Goal: Task Accomplishment & Management: Use online tool/utility

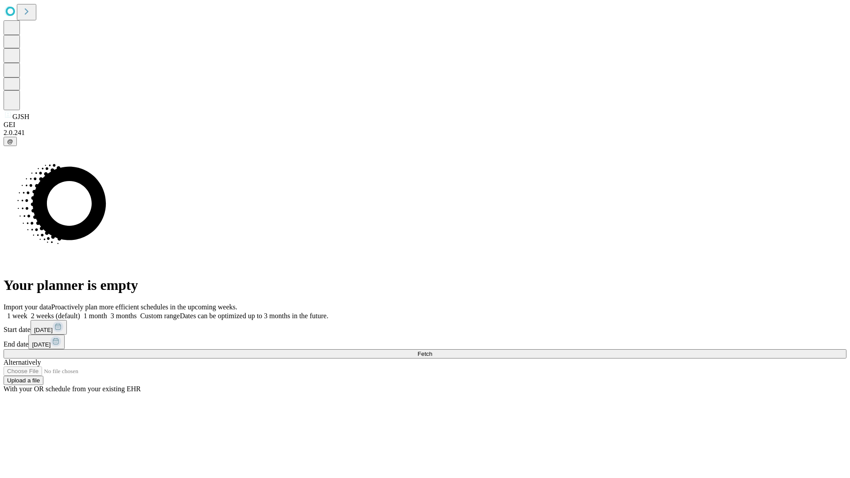
click at [432, 350] on span "Fetch" at bounding box center [424, 353] width 15 height 7
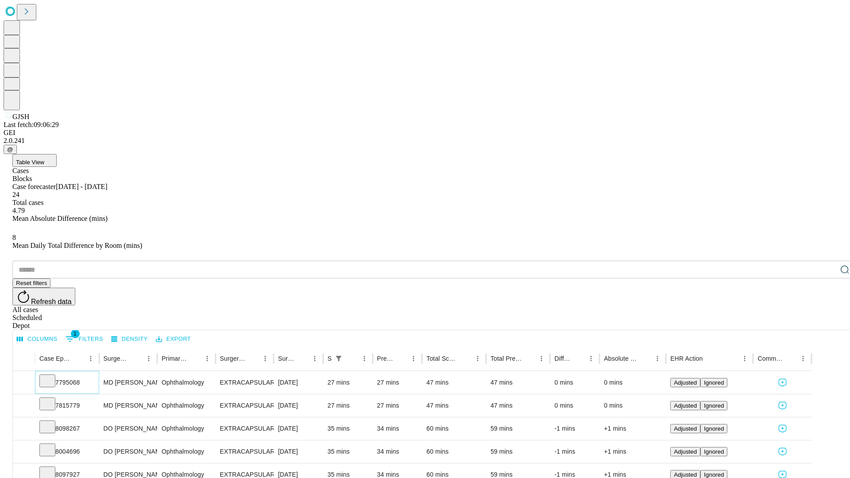
click at [52, 376] on icon at bounding box center [47, 380] width 9 height 9
